Goal: Navigation & Orientation: Find specific page/section

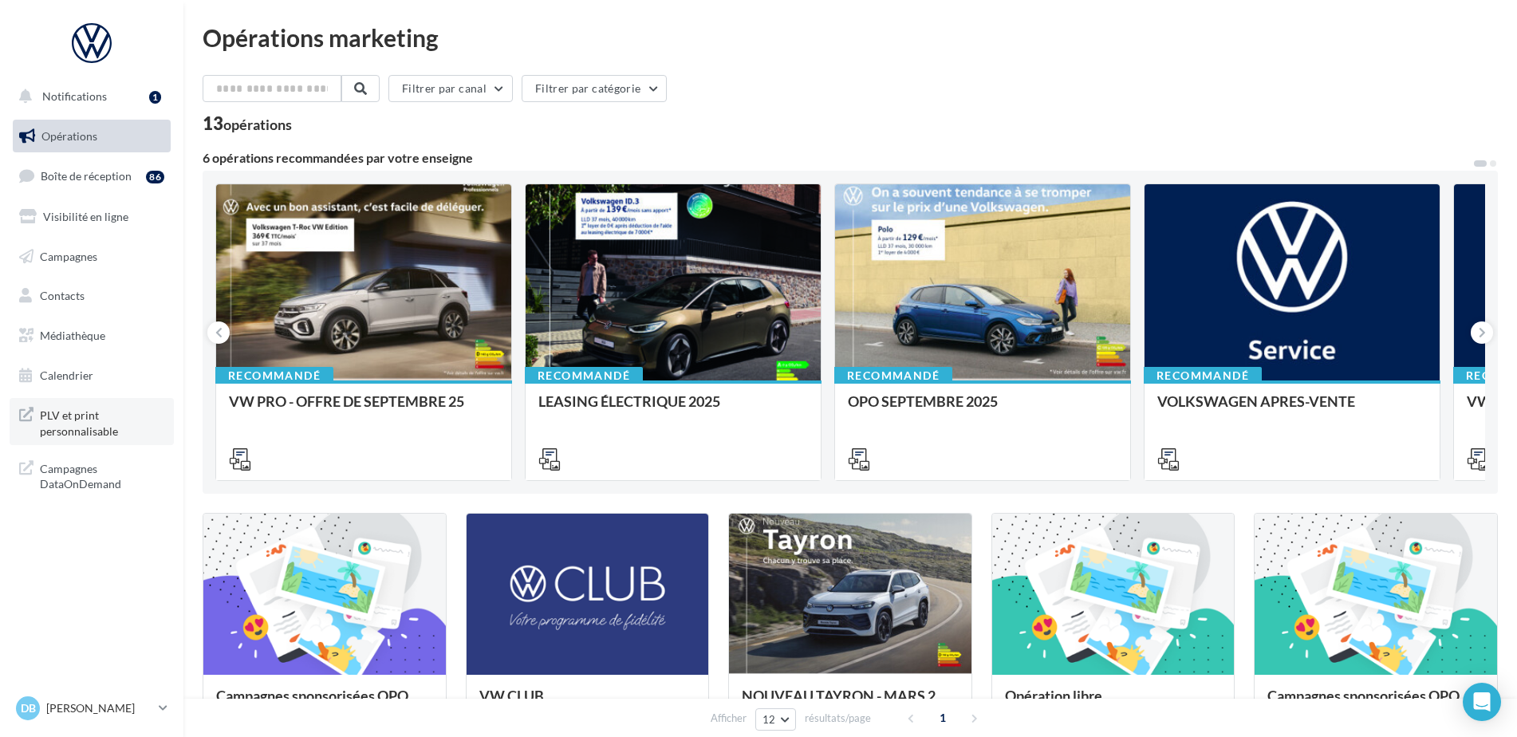
click at [96, 425] on span "PLV et print personnalisable" at bounding box center [102, 421] width 124 height 34
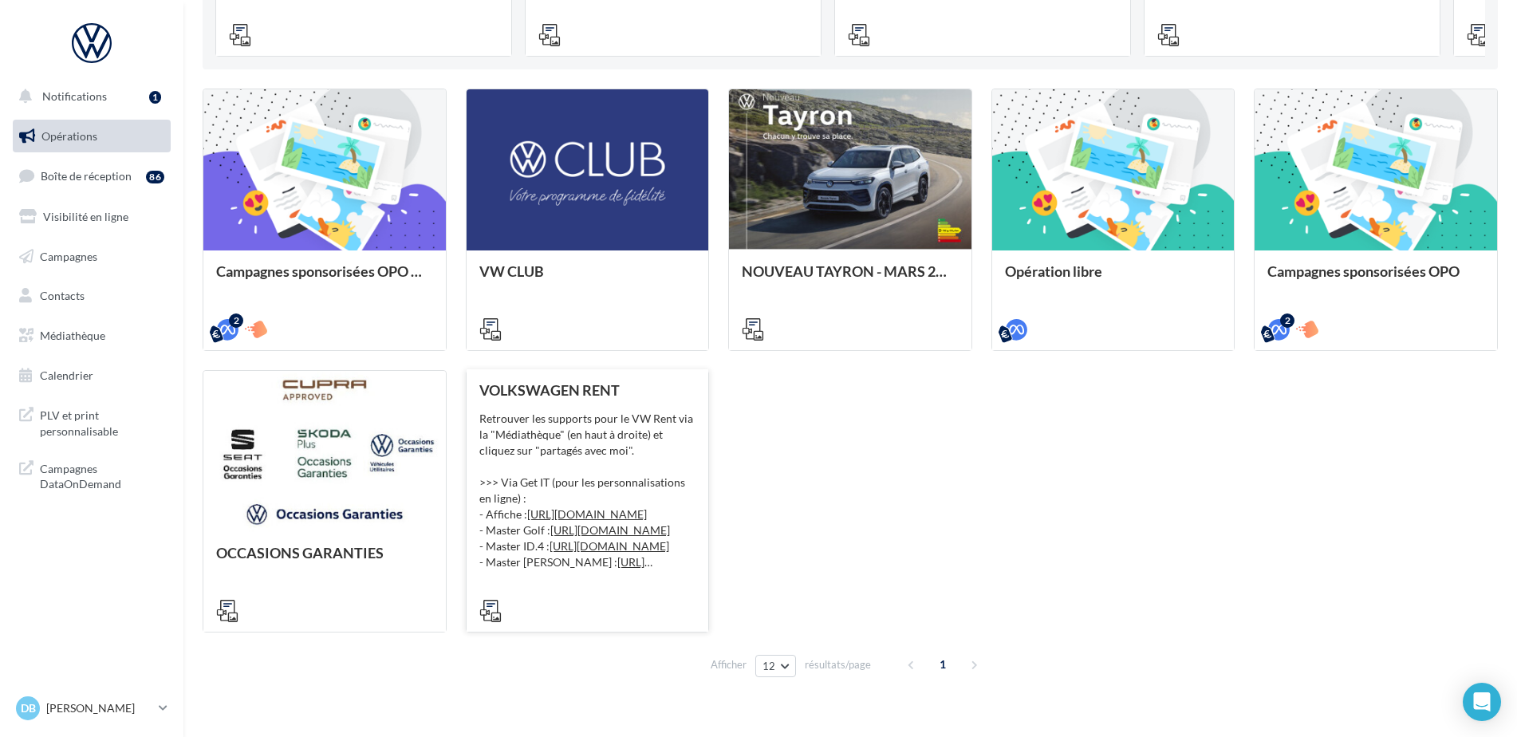
scroll to position [452, 0]
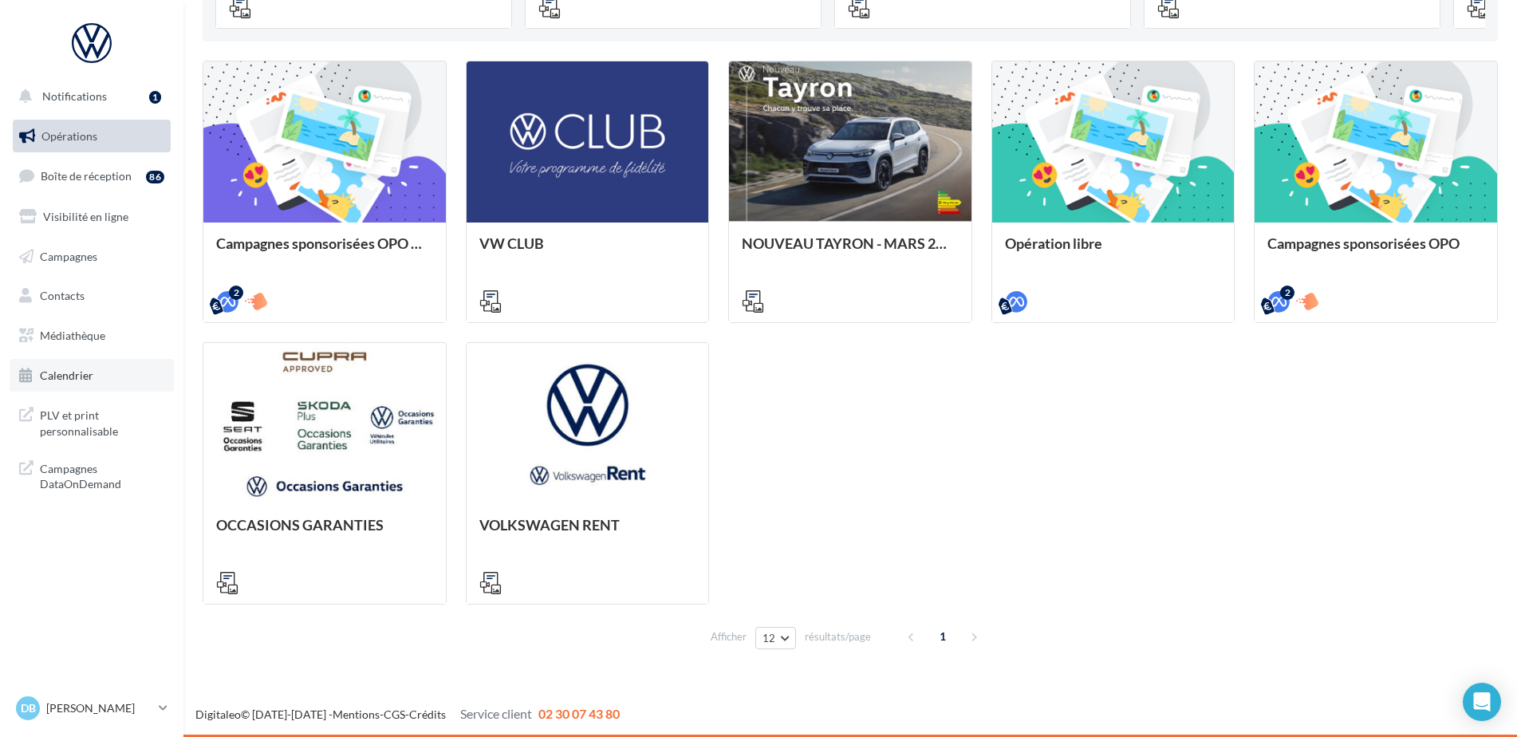
click at [85, 381] on span "Calendrier" at bounding box center [66, 375] width 53 height 14
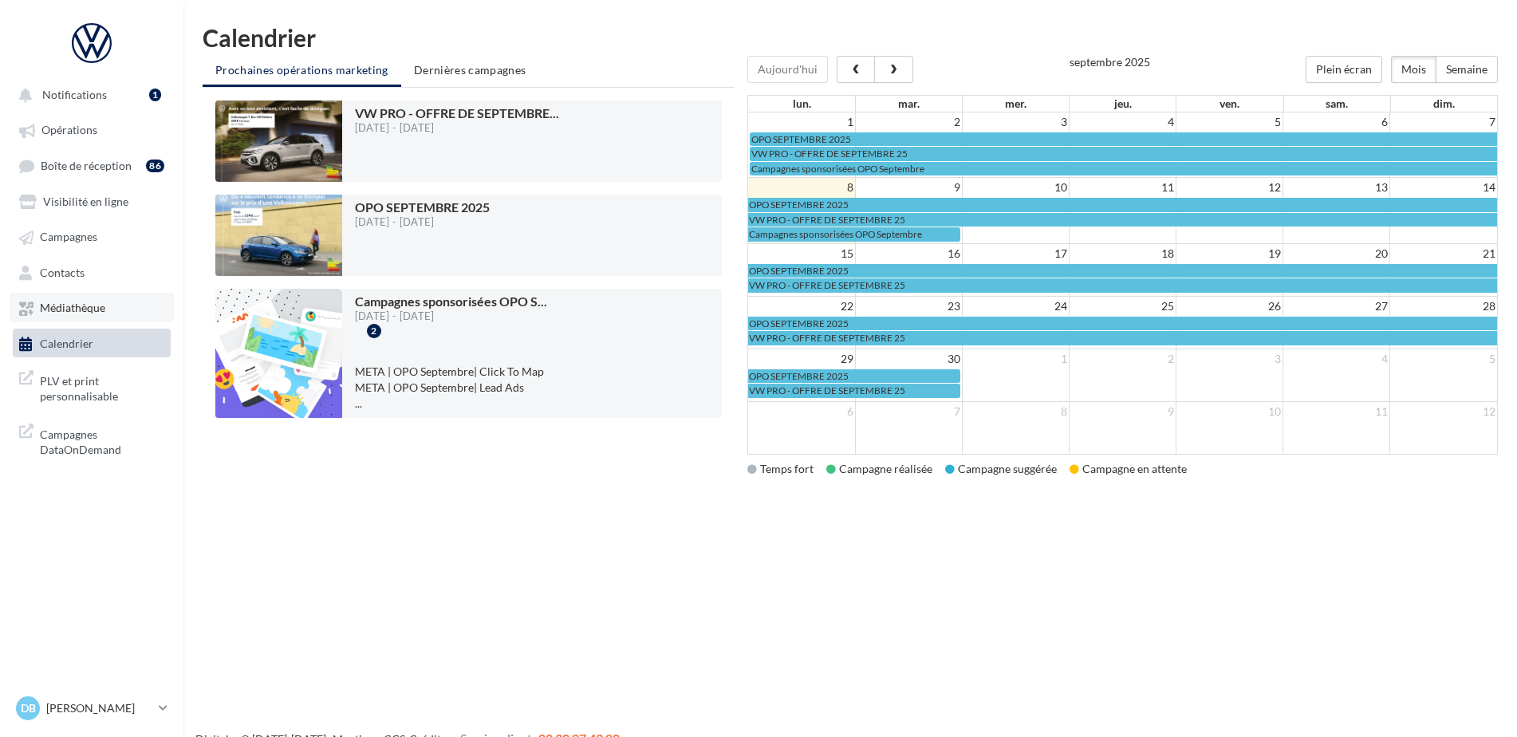
click at [71, 315] on link "Médiathèque" at bounding box center [92, 307] width 164 height 29
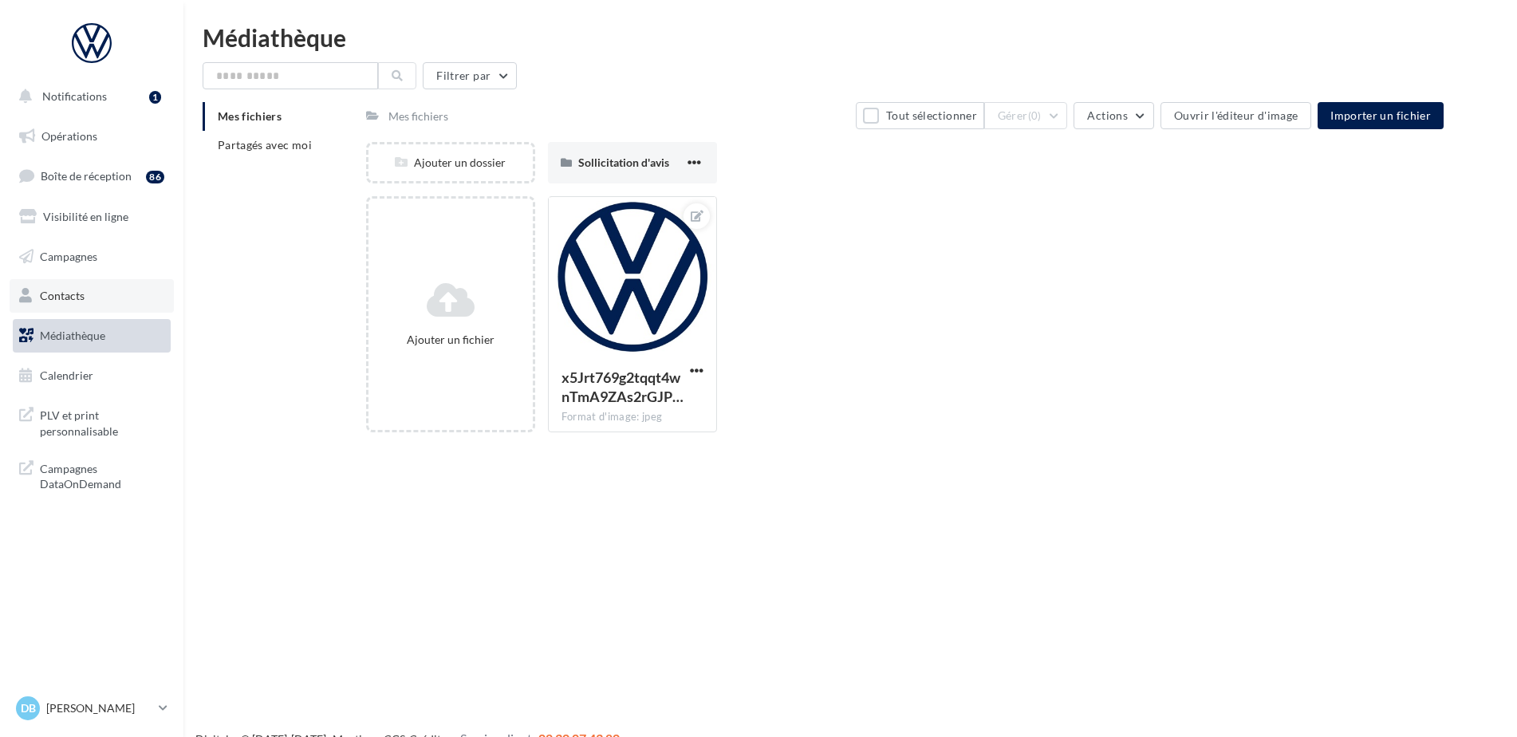
click at [67, 298] on span "Contacts" at bounding box center [62, 296] width 45 height 14
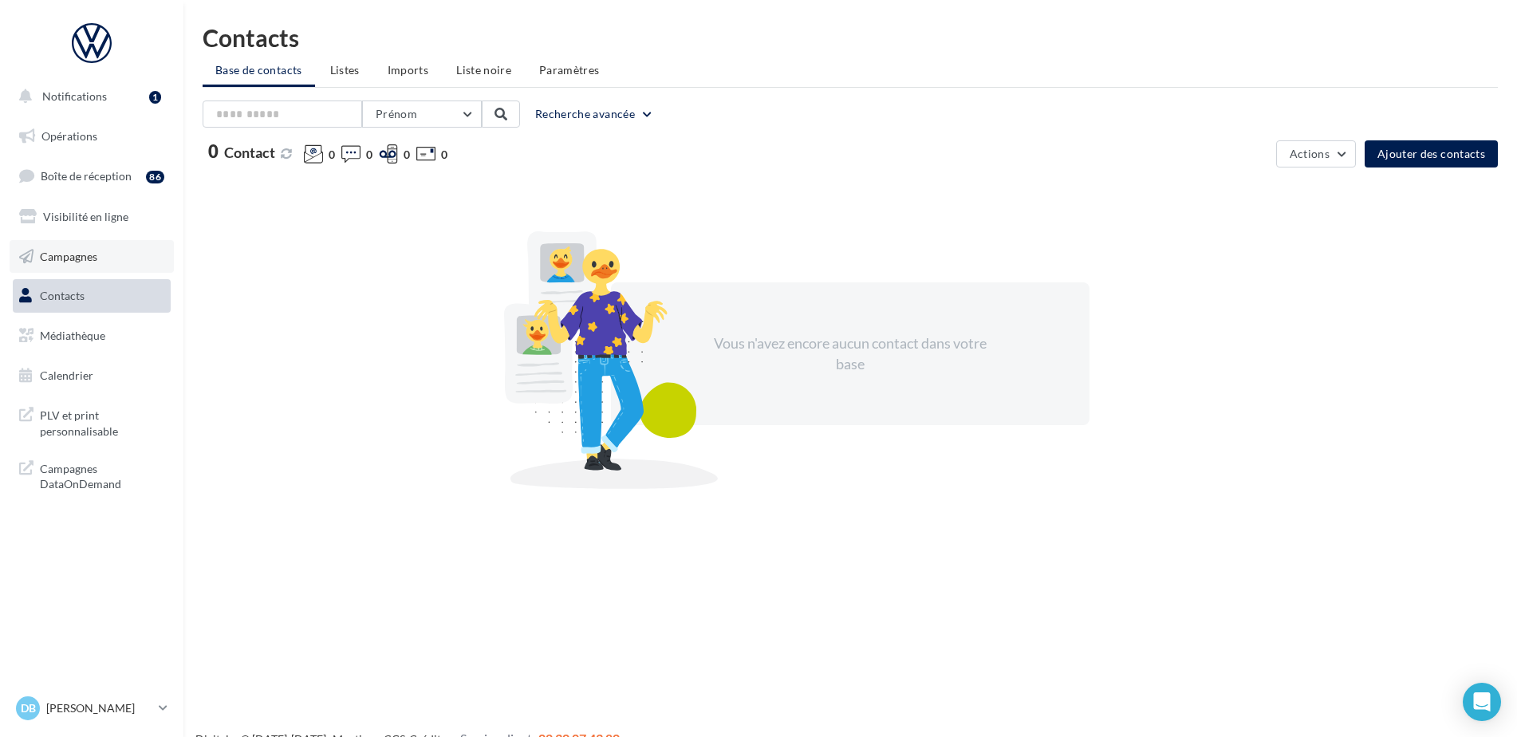
click at [72, 251] on span "Campagnes" at bounding box center [68, 256] width 57 height 14
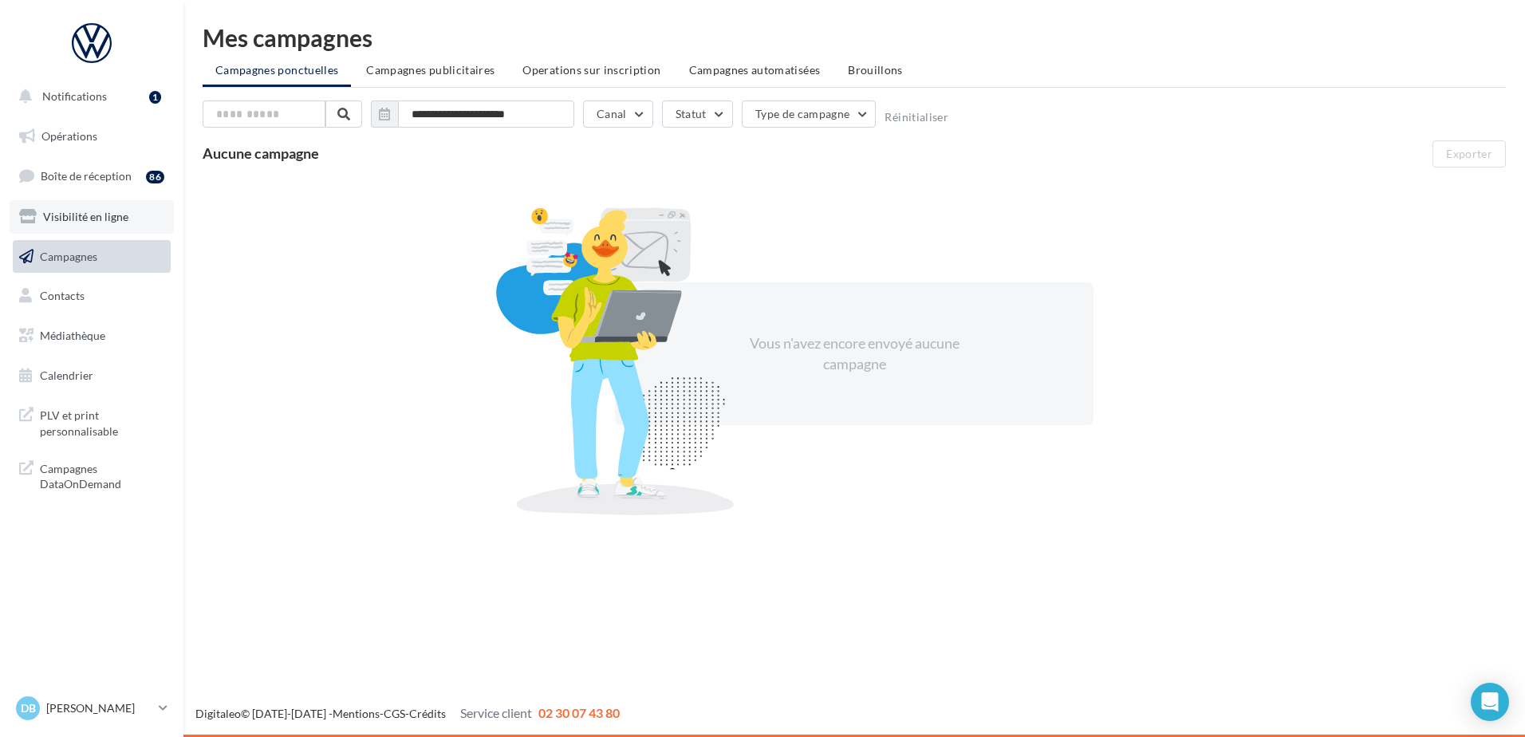
click at [79, 222] on span "Visibilité en ligne" at bounding box center [85, 217] width 85 height 14
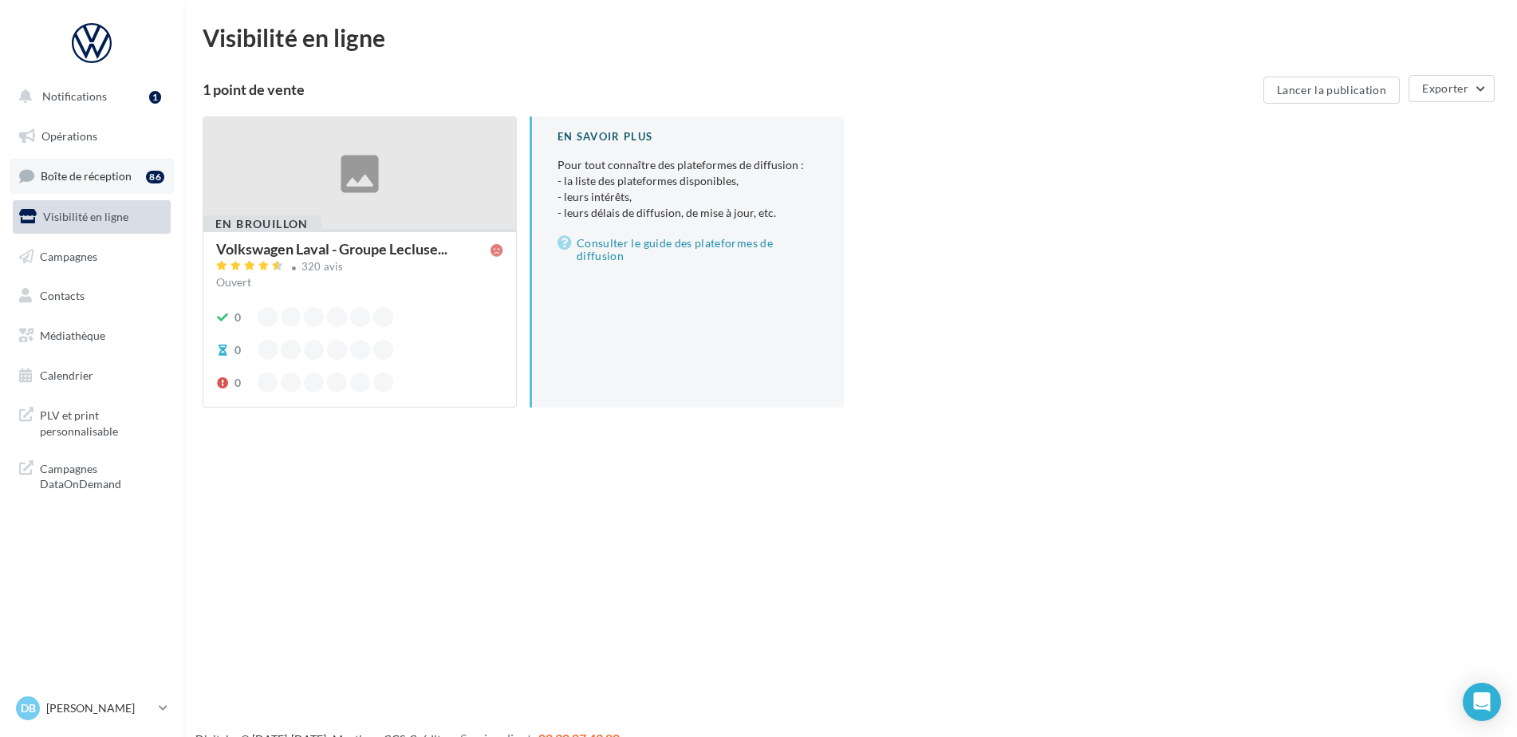
click at [81, 179] on span "Boîte de réception" at bounding box center [86, 176] width 91 height 14
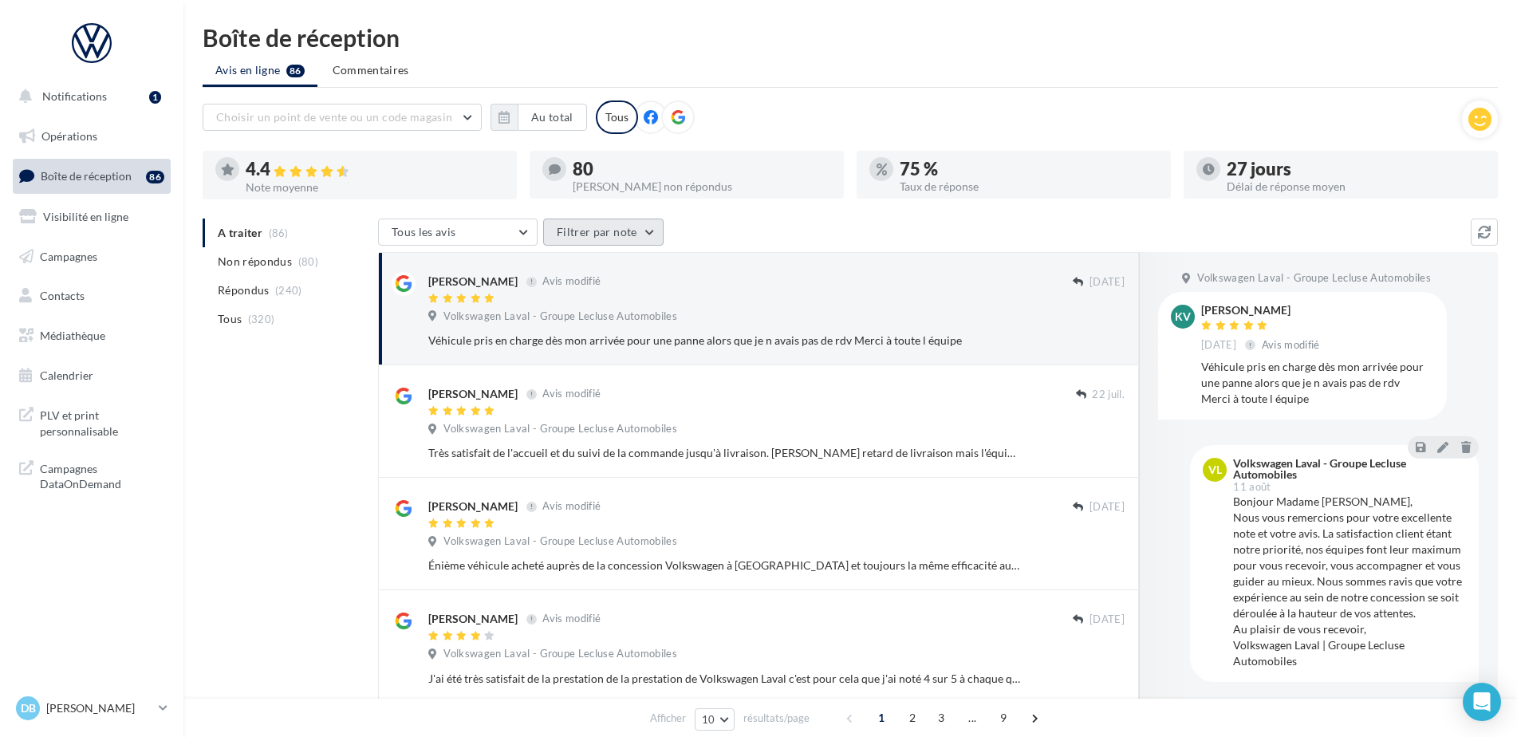
click at [644, 233] on button "Filtrer par note" at bounding box center [603, 232] width 120 height 27
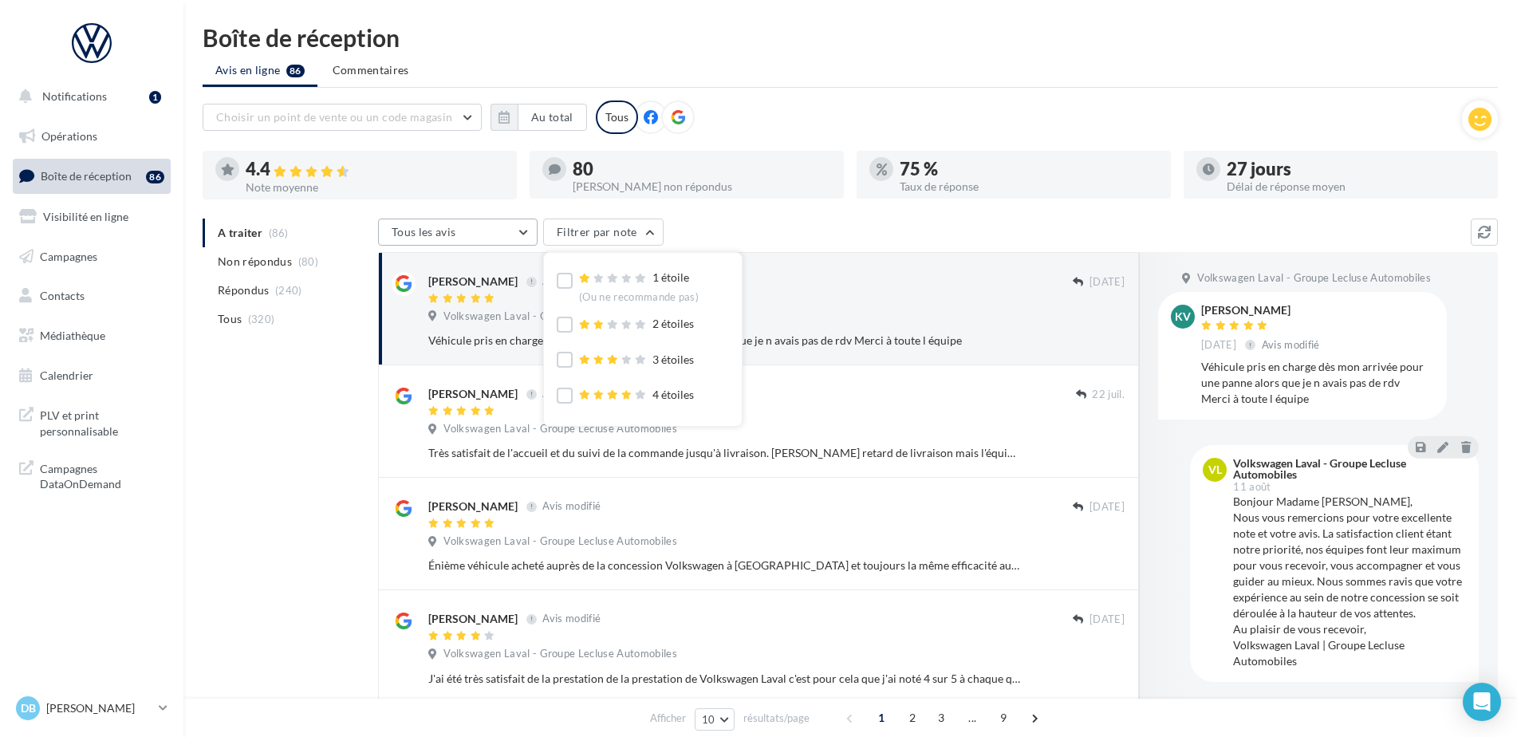
click at [525, 242] on button "Tous les avis" at bounding box center [458, 232] width 160 height 27
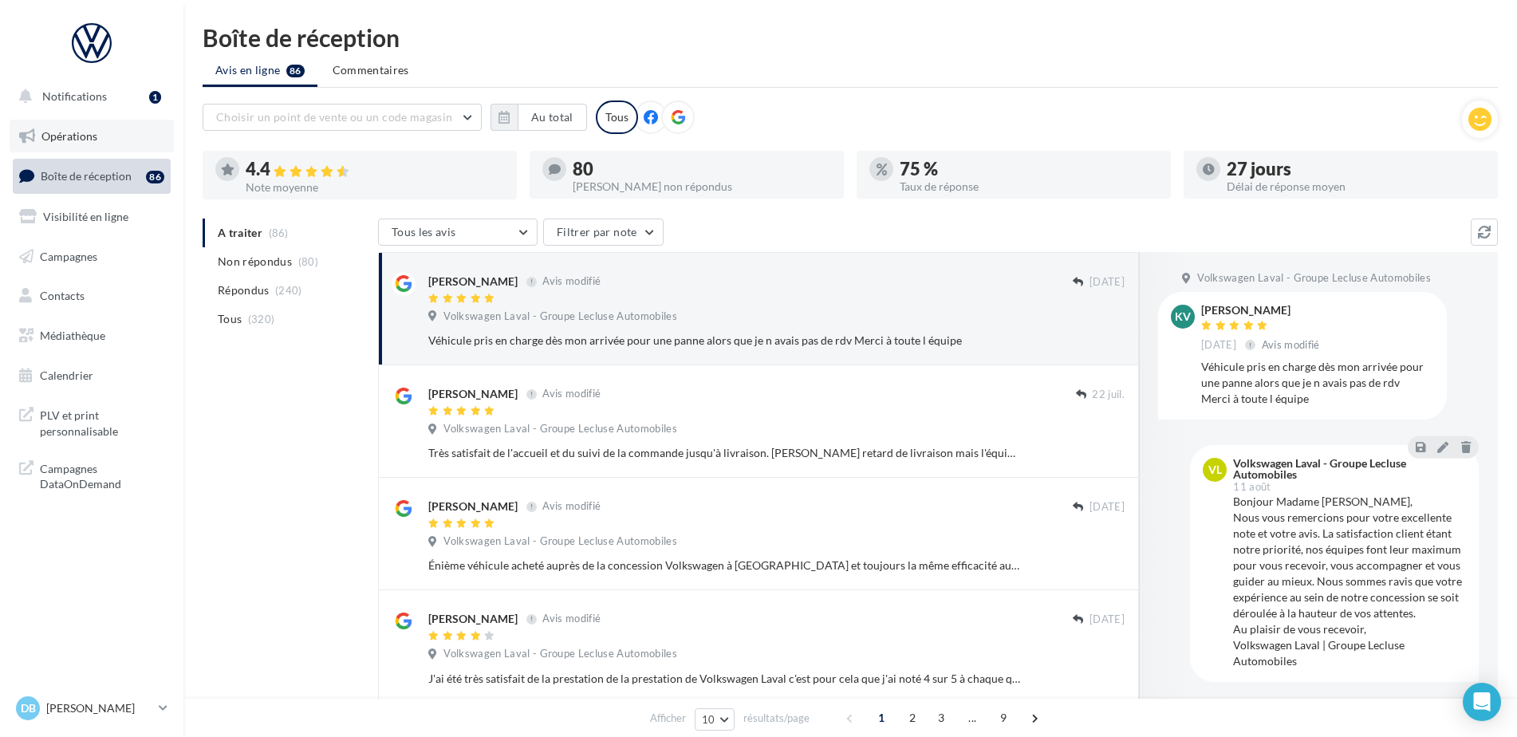
click at [81, 136] on span "Opérations" at bounding box center [69, 136] width 56 height 14
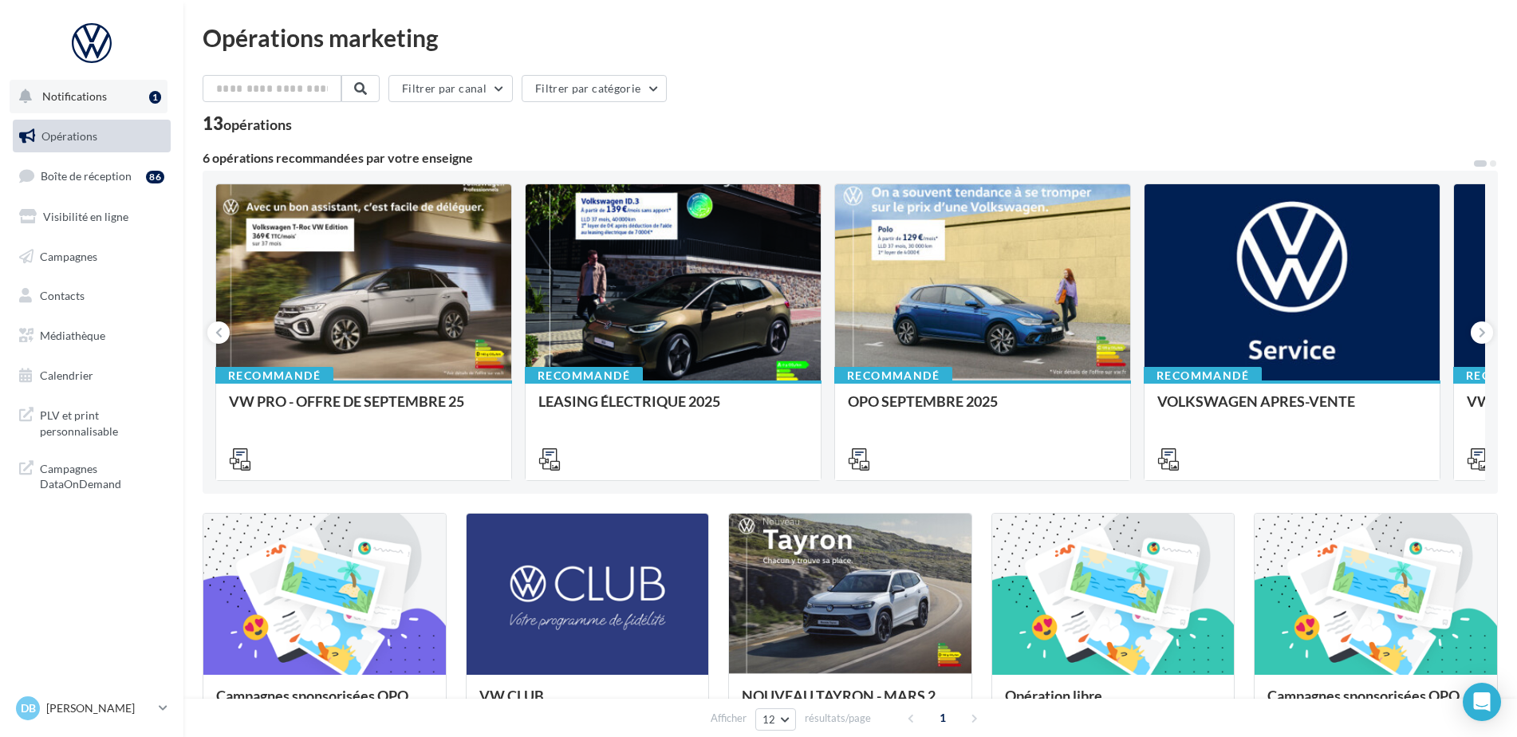
click at [109, 99] on button "Notifications 1" at bounding box center [89, 96] width 158 height 33
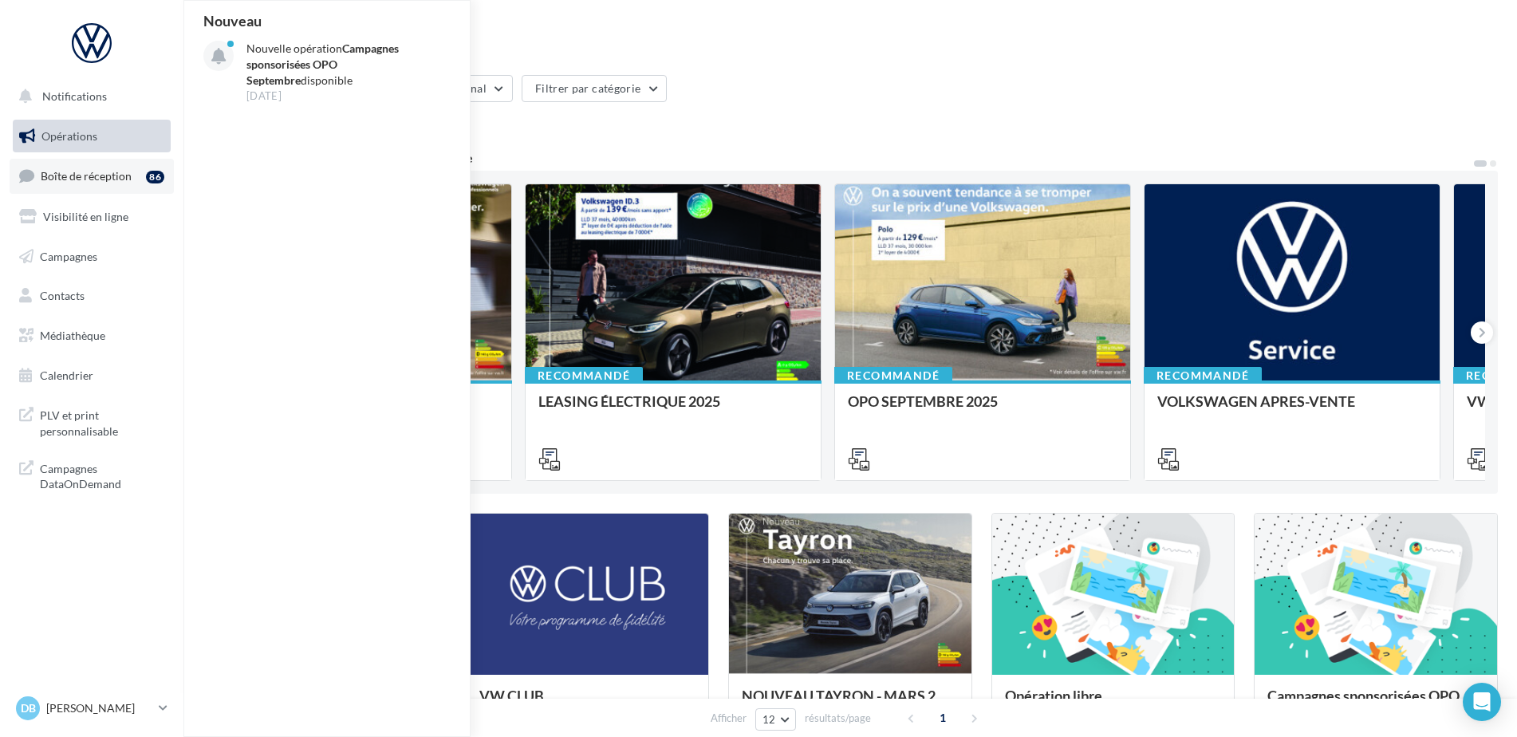
click at [97, 184] on link "Boîte de réception 86" at bounding box center [92, 176] width 164 height 34
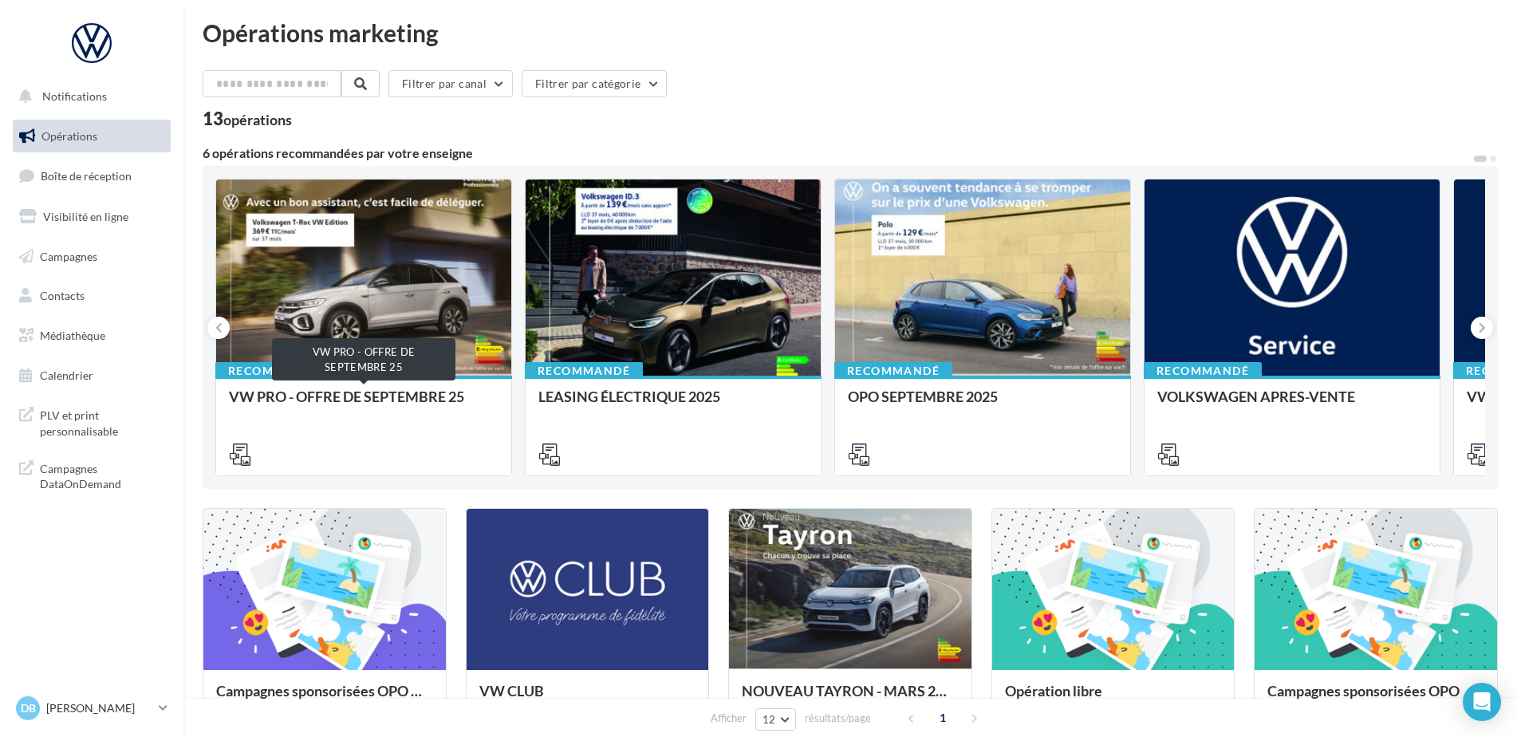
scroll to position [239, 0]
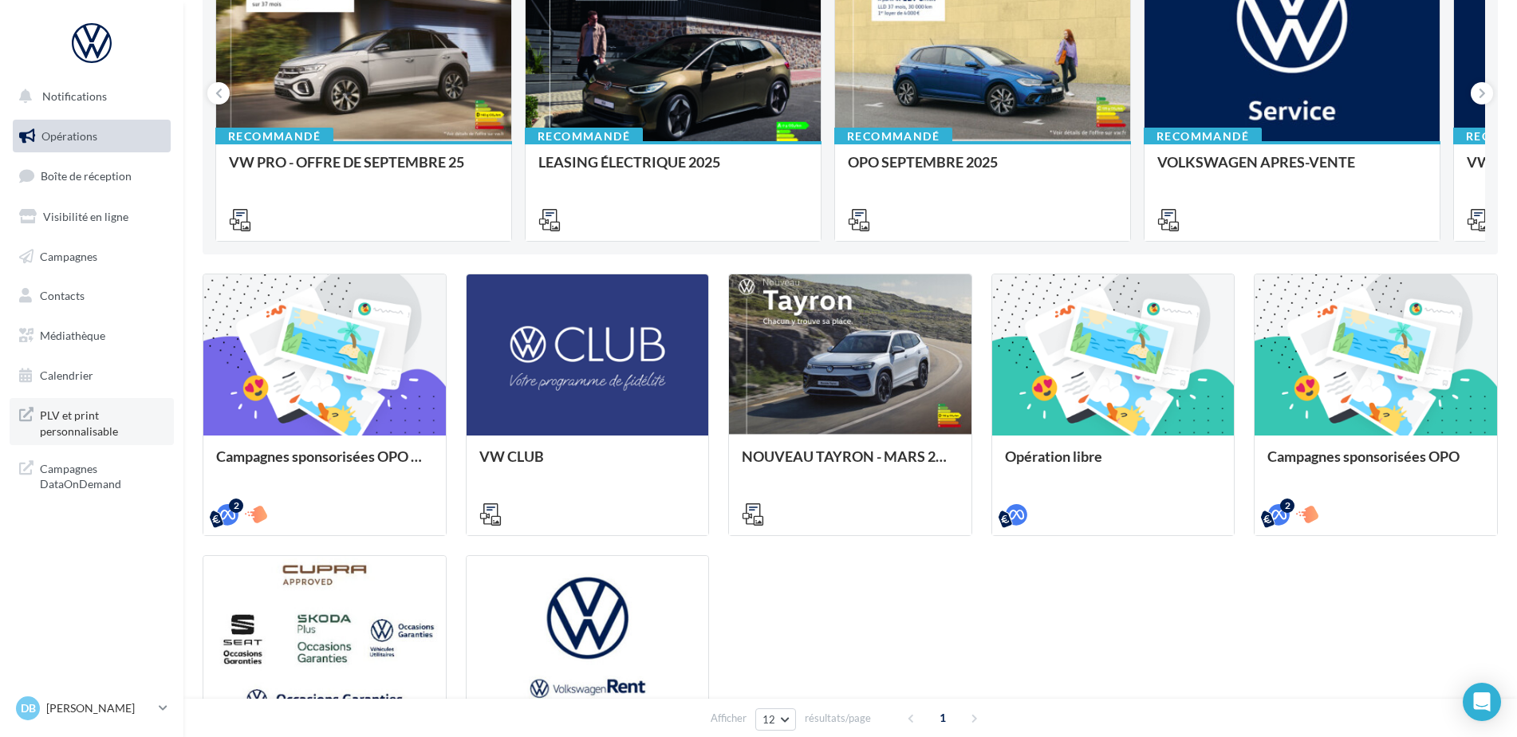
click at [116, 425] on span "PLV et print personnalisable" at bounding box center [102, 421] width 124 height 34
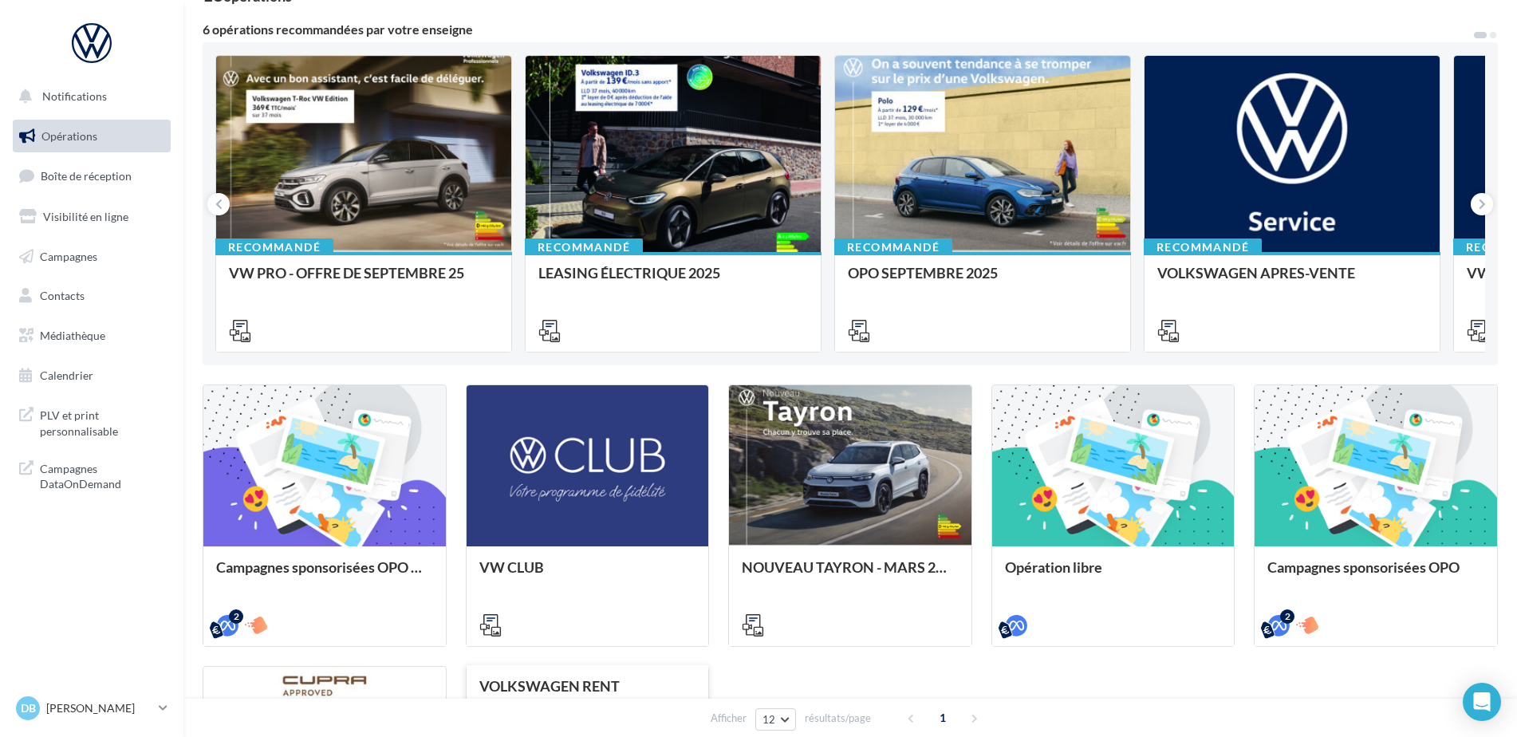
scroll to position [0, 0]
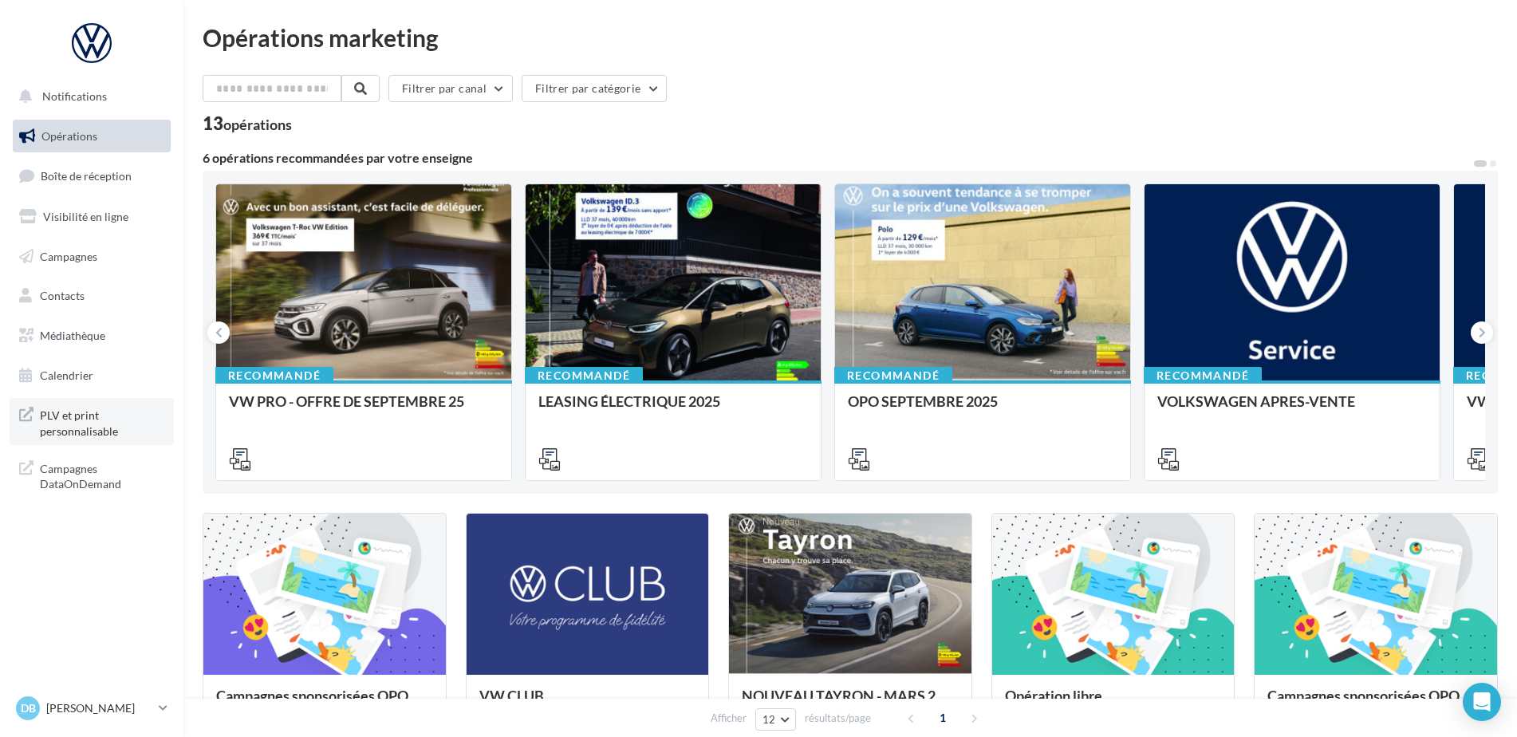
click at [100, 425] on span "PLV et print personnalisable" at bounding box center [102, 421] width 124 height 34
